Goal: Navigation & Orientation: Find specific page/section

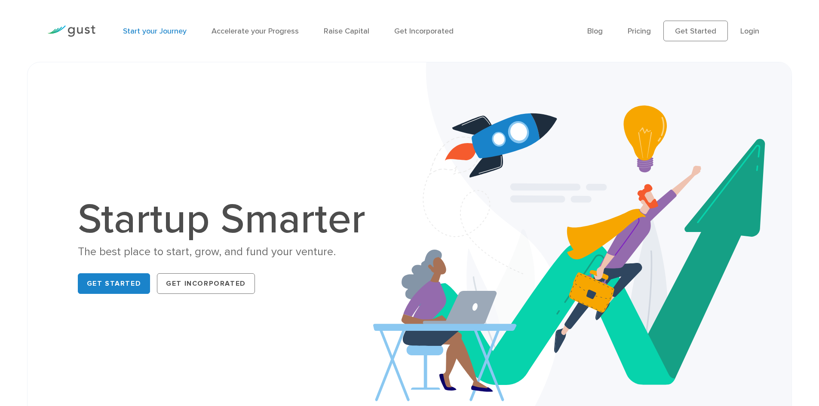
click at [137, 29] on link "Start your Journey" at bounding box center [155, 31] width 64 height 9
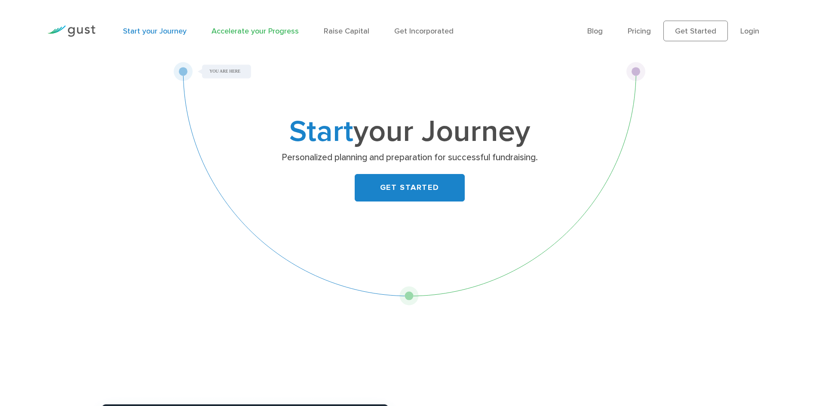
click at [231, 34] on link "Accelerate your Progress" at bounding box center [254, 31] width 87 height 9
